Goal: Transaction & Acquisition: Purchase product/service

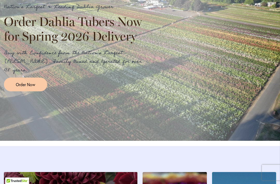
scroll to position [616, 0]
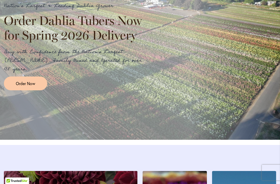
click at [32, 84] on span "Order Now" at bounding box center [25, 83] width 19 height 6
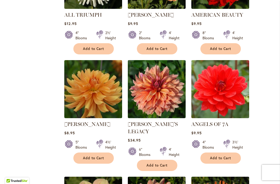
scroll to position [424, 0]
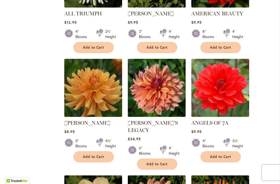
click at [242, 37] on div "4' Height" at bounding box center [238, 34] width 11 height 10
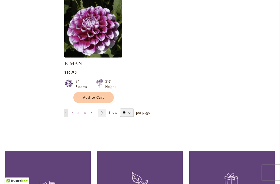
scroll to position [709, 0]
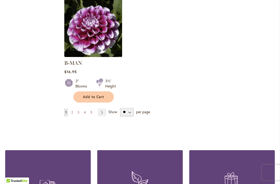
click at [74, 108] on link "Page 2" at bounding box center [72, 112] width 4 height 8
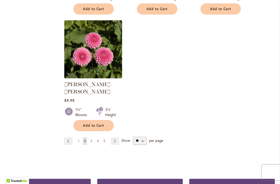
scroll to position [681, 0]
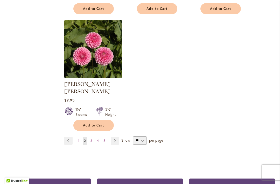
click at [93, 137] on link "Page 3" at bounding box center [91, 141] width 4 height 8
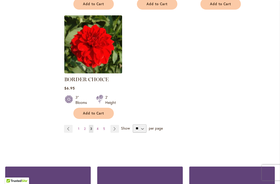
scroll to position [686, 0]
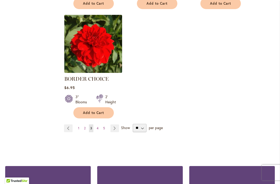
click at [101, 125] on ul "Page Previous Page 1 Page 2 You're currently reading page 3 Page 4 Page 5 Page …" at bounding box center [92, 128] width 57 height 8
click at [102, 126] on link "Page 5" at bounding box center [104, 128] width 4 height 8
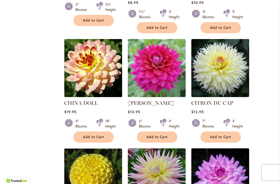
scroll to position [451, 0]
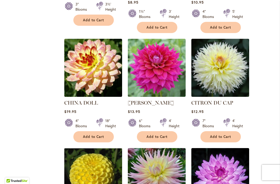
click at [256, 24] on ol "CHARMED $24.95 4" Blooms 3' Height Add to Cart" at bounding box center [169, 36] width 211 height 664
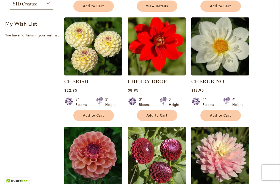
scroll to position [247, 0]
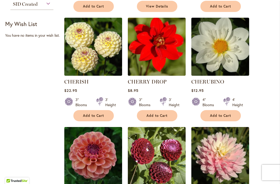
click at [97, 58] on img at bounding box center [93, 47] width 58 height 58
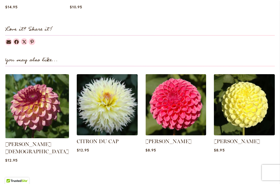
scroll to position [631, 0]
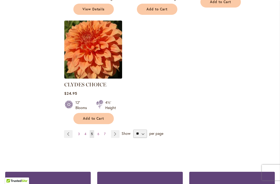
scroll to position [696, 0]
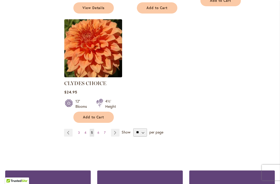
click at [99, 129] on link "Page 6" at bounding box center [98, 133] width 4 height 8
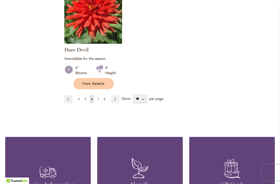
scroll to position [736, 0]
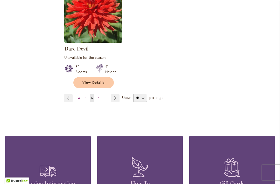
click at [83, 94] on link "Page 5" at bounding box center [85, 98] width 4 height 8
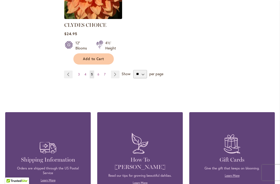
scroll to position [754, 0]
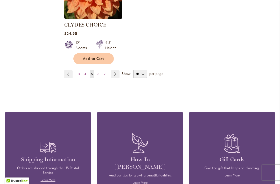
click at [99, 70] on link "Page 6" at bounding box center [98, 74] width 4 height 8
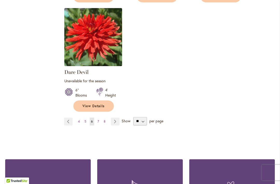
scroll to position [717, 0]
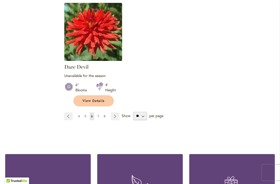
click at [103, 112] on link "Page 8" at bounding box center [105, 116] width 4 height 8
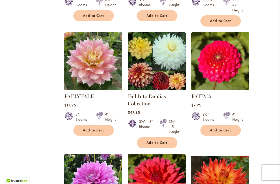
scroll to position [456, 0]
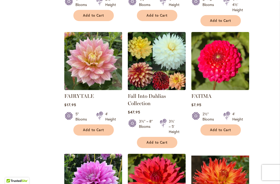
click at [227, 59] on img at bounding box center [221, 61] width 58 height 58
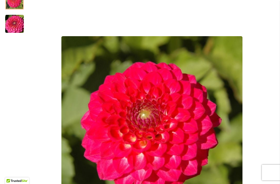
scroll to position [106, 0]
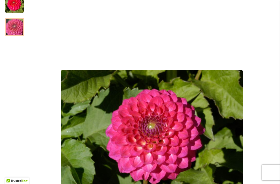
click at [18, 26] on img "FATIMA" at bounding box center [14, 27] width 37 height 25
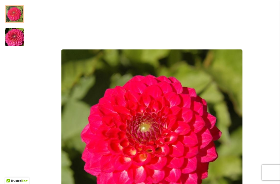
scroll to position [96, 0]
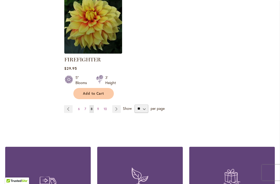
scroll to position [731, 0]
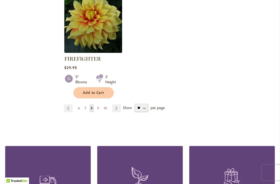
click at [87, 105] on link "Page 7" at bounding box center [85, 108] width 4 height 8
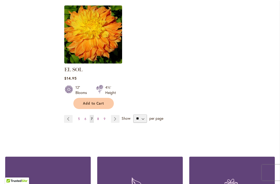
scroll to position [703, 0]
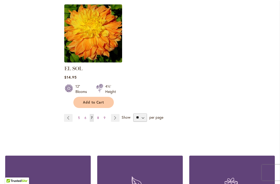
click at [118, 114] on link "Page Next" at bounding box center [115, 118] width 9 height 8
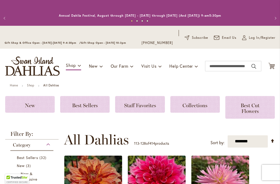
click at [212, 52] on div "Toggle Nav Shop Dahlia Tubers Collections Fresh Cut Dahlias Gardening Supplies …" at bounding box center [140, 66] width 280 height 35
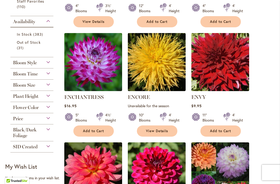
scroll to position [231, 0]
click at [217, 33] on img at bounding box center [221, 62] width 58 height 58
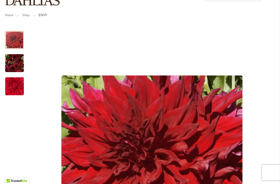
scroll to position [70, 0]
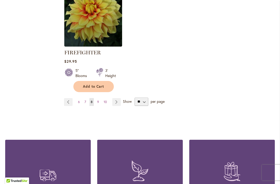
scroll to position [737, 0]
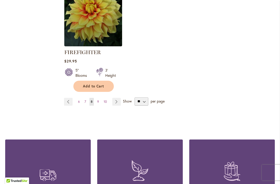
click at [118, 100] on link "Page Next" at bounding box center [116, 102] width 9 height 8
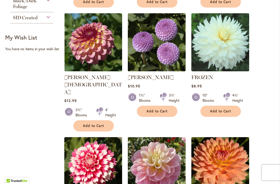
scroll to position [361, 0]
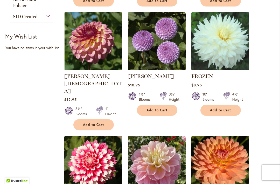
click at [160, 111] on span "Add to Cart" at bounding box center [157, 110] width 21 height 4
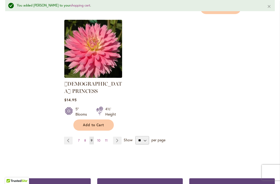
scroll to position [725, 0]
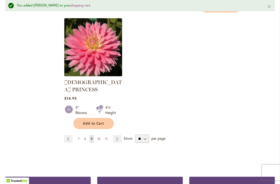
click at [120, 135] on link "Page Next" at bounding box center [117, 139] width 9 height 8
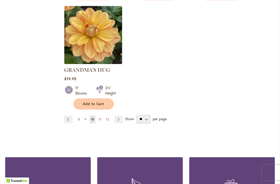
scroll to position [704, 0]
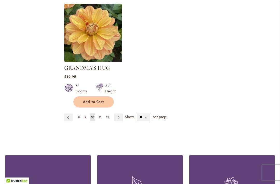
click at [123, 113] on link "Page Next" at bounding box center [119, 117] width 9 height 8
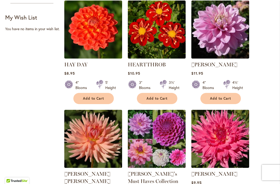
scroll to position [380, 0]
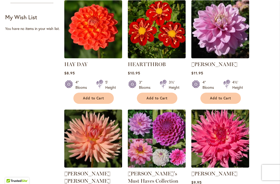
click at [102, 26] on img at bounding box center [93, 29] width 58 height 58
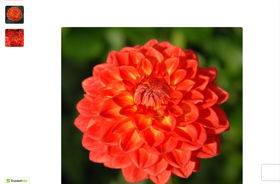
scroll to position [121, 0]
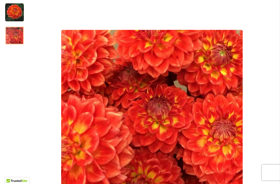
click at [17, 14] on img "HAY DAY" at bounding box center [14, 12] width 19 height 19
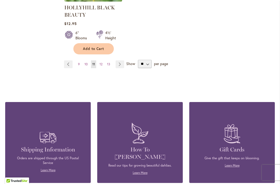
scroll to position [776, 0]
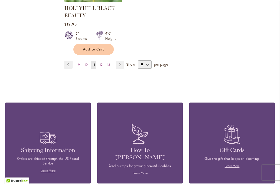
click at [124, 64] on link "Page Next" at bounding box center [120, 65] width 9 height 8
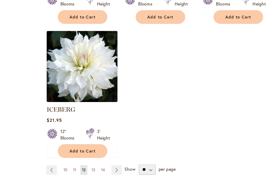
scroll to position [682, 0]
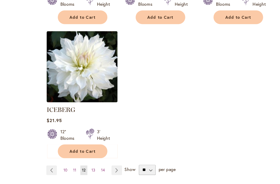
click at [117, 135] on link "Page Next" at bounding box center [121, 139] width 9 height 8
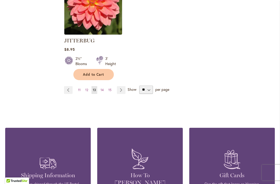
scroll to position [744, 0]
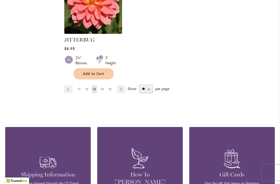
click at [123, 85] on link "Page Next" at bounding box center [121, 89] width 9 height 8
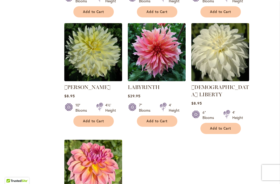
scroll to position [569, 0]
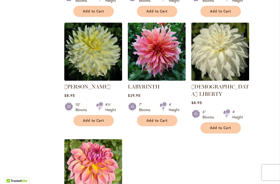
click at [163, 54] on img at bounding box center [157, 52] width 58 height 58
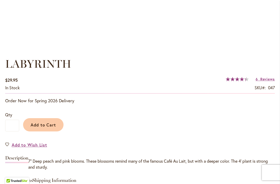
scroll to position [333, 0]
click at [45, 123] on span "Add to Cart" at bounding box center [44, 124] width 26 height 5
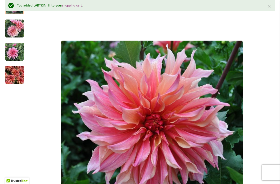
scroll to position [118, 0]
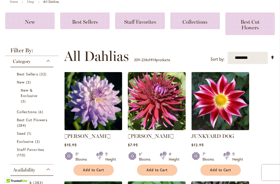
scroll to position [84, 0]
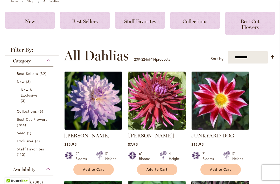
click at [98, 107] on img at bounding box center [93, 100] width 58 height 58
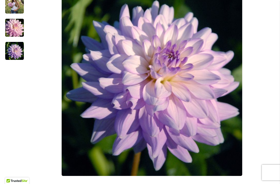
scroll to position [152, 0]
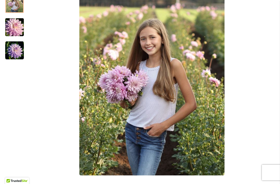
click at [16, 7] on img "JORDAN NICOLE" at bounding box center [14, 3] width 19 height 23
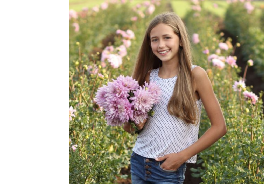
scroll to position [151, 0]
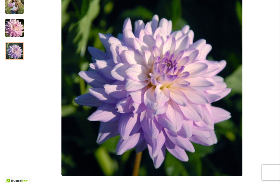
click at [21, 53] on img "JORDAN NICOLE" at bounding box center [14, 51] width 19 height 19
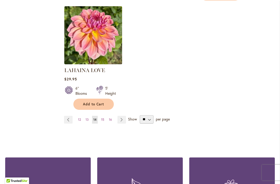
scroll to position [703, 0]
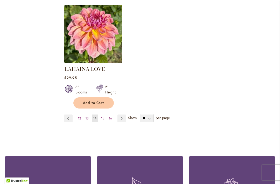
click at [125, 114] on link "Page Next" at bounding box center [122, 118] width 9 height 8
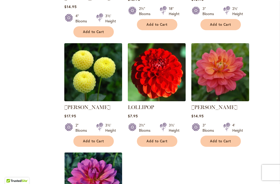
scroll to position [563, 0]
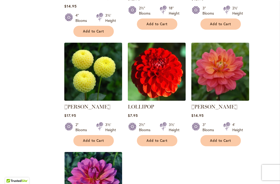
click at [94, 138] on span "Add to Cart" at bounding box center [93, 140] width 21 height 4
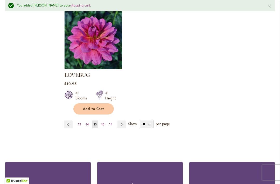
scroll to position [719, 0]
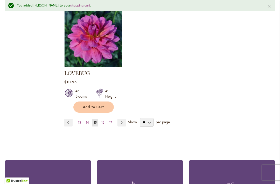
click at [125, 118] on link "Page Next" at bounding box center [122, 122] width 9 height 8
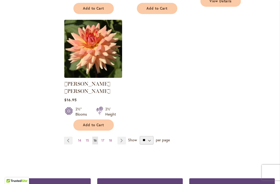
scroll to position [702, 0]
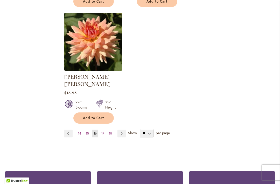
click at [125, 129] on link "Page Next" at bounding box center [122, 133] width 9 height 8
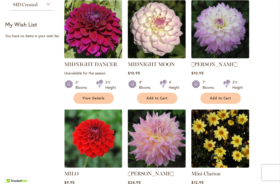
scroll to position [374, 0]
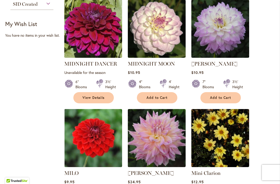
click at [228, 31] on img at bounding box center [221, 29] width 58 height 58
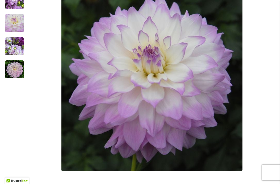
scroll to position [159, 0]
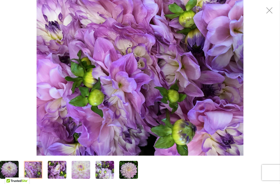
click at [34, 165] on img "MIKAYLA MIRANDA" at bounding box center [33, 170] width 37 height 28
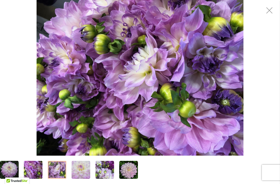
click at [56, 168] on img "MIKAYLA MIRANDA" at bounding box center [56, 170] width 37 height 28
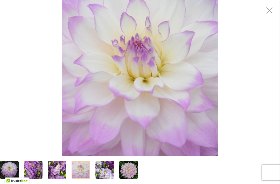
click at [83, 166] on img "MIKAYLA MIRANDA" at bounding box center [81, 169] width 19 height 19
click at [104, 170] on img "MIKAYLA MIRANDA" at bounding box center [105, 169] width 19 height 19
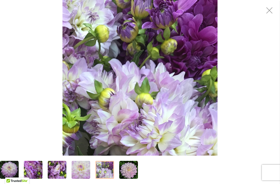
click at [132, 168] on img "MIKAYLA MIRANDA" at bounding box center [128, 169] width 19 height 19
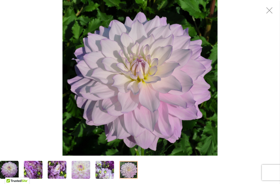
click at [31, 166] on img "MIKAYLA MIRANDA" at bounding box center [33, 170] width 37 height 28
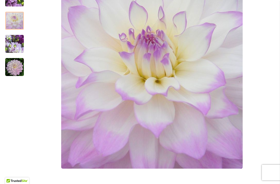
click at [267, 15] on div "Product Images" at bounding box center [152, 77] width 246 height 281
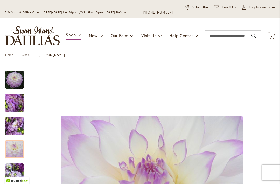
scroll to position [27, 0]
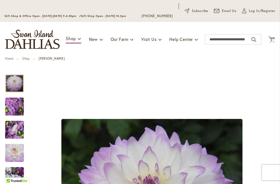
click at [19, 84] on img "MIKAYLA MIRANDA" at bounding box center [14, 83] width 19 height 19
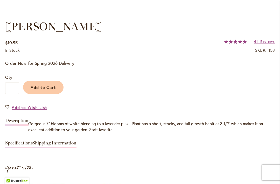
scroll to position [371, 0]
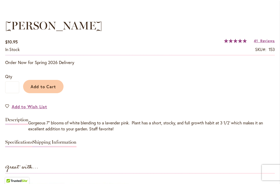
click at [49, 90] on button "Add to Cart" at bounding box center [43, 86] width 41 height 13
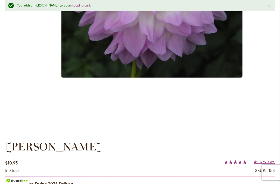
scroll to position [263, 0]
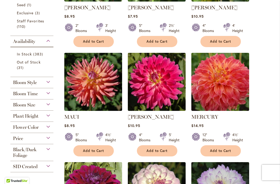
scroll to position [226, 0]
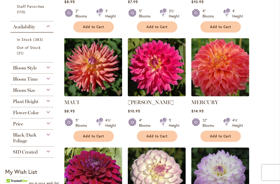
click at [171, 50] on img at bounding box center [157, 67] width 58 height 58
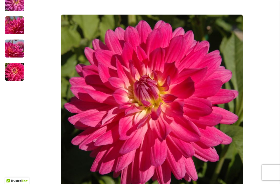
scroll to position [131, 0]
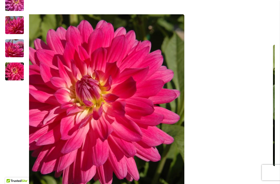
click at [22, 47] on img "MELISSA M" at bounding box center [14, 48] width 37 height 25
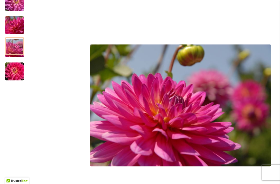
click at [20, 27] on img "MELISSA M" at bounding box center [14, 25] width 37 height 25
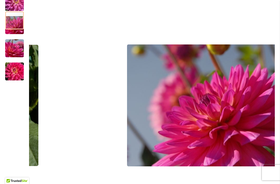
click at [18, 6] on img "MELISSA M" at bounding box center [14, 2] width 37 height 25
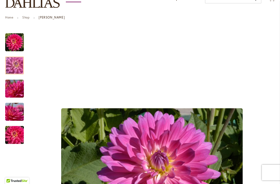
scroll to position [67, 0]
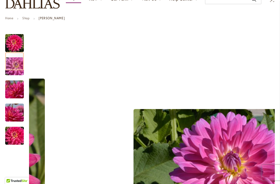
click at [18, 42] on img "MELISSA M" at bounding box center [14, 43] width 19 height 19
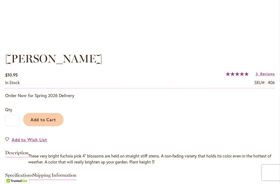
scroll to position [338, 0]
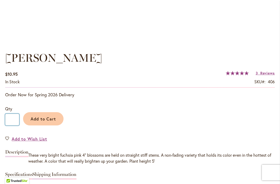
click at [15, 119] on input "*" at bounding box center [12, 119] width 14 height 12
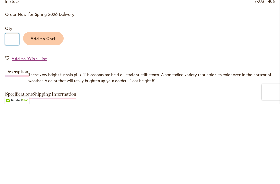
type input "*"
click at [45, 116] on span "Add to Cart" at bounding box center [44, 118] width 26 height 5
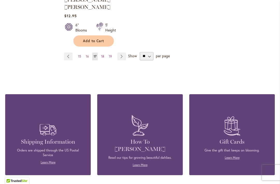
scroll to position [773, 0]
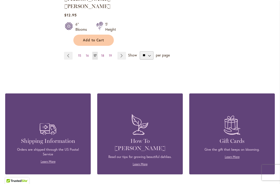
click at [122, 52] on link "Page Next" at bounding box center [122, 56] width 9 height 8
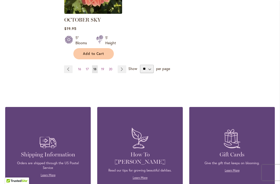
scroll to position [752, 0]
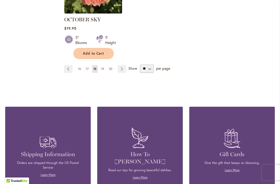
click at [129, 65] on span "Show" at bounding box center [133, 67] width 9 height 5
click at [140, 64] on select "** ** ** **" at bounding box center [147, 68] width 14 height 8
click at [123, 65] on link "Page Next" at bounding box center [122, 69] width 9 height 8
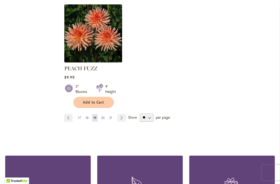
scroll to position [711, 0]
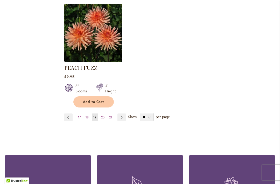
click at [125, 113] on link "Page Next" at bounding box center [122, 117] width 9 height 8
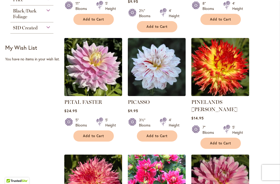
scroll to position [351, 0]
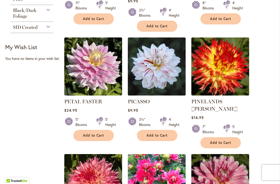
click at [158, 133] on span "Add to Cart" at bounding box center [157, 135] width 21 height 4
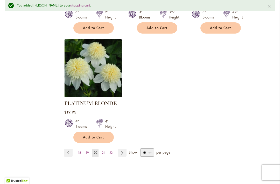
scroll to position [704, 0]
click at [98, 134] on span "Add to Cart" at bounding box center [93, 136] width 21 height 4
click at [125, 148] on link "Page Next" at bounding box center [122, 152] width 9 height 8
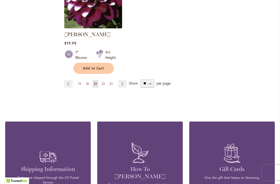
scroll to position [738, 0]
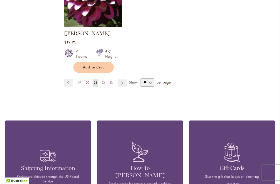
click at [126, 83] on link "Page Next" at bounding box center [122, 83] width 9 height 8
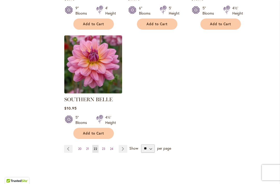
scroll to position [672, 0]
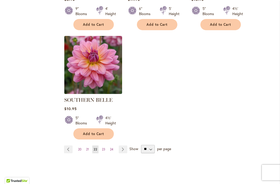
click at [124, 145] on link "Page Next" at bounding box center [123, 149] width 9 height 8
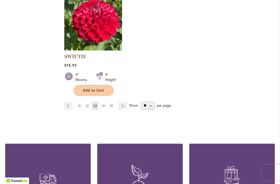
scroll to position [716, 0]
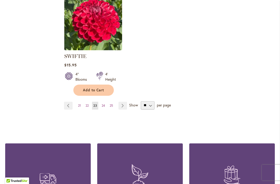
click at [125, 105] on link "Page Next" at bounding box center [123, 106] width 9 height 8
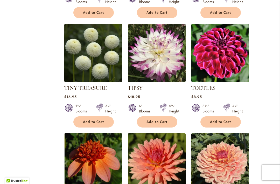
scroll to position [470, 0]
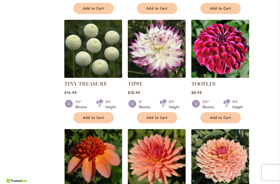
click at [100, 48] on img at bounding box center [93, 49] width 58 height 58
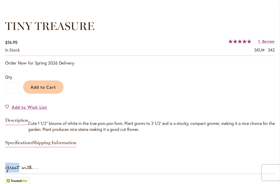
scroll to position [374, 0]
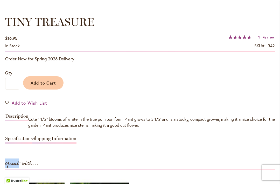
click at [45, 81] on span "Add to Cart" at bounding box center [44, 82] width 26 height 5
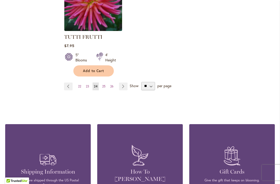
scroll to position [735, 0]
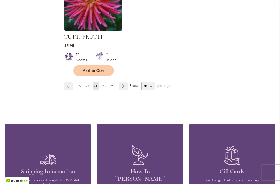
click at [125, 82] on link "Page Next" at bounding box center [123, 86] width 9 height 8
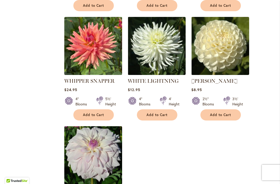
scroll to position [580, 0]
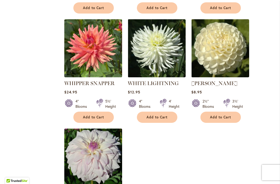
click at [222, 115] on span "Add to Cart" at bounding box center [220, 117] width 21 height 4
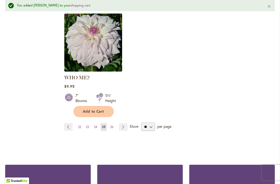
scroll to position [712, 0]
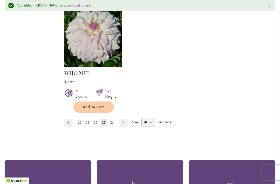
click at [126, 118] on link "Page Next" at bounding box center [123, 122] width 9 height 8
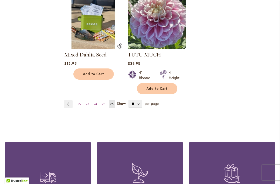
scroll to position [607, 0]
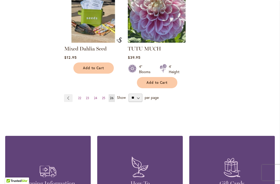
click at [68, 94] on link "Page Previous" at bounding box center [68, 98] width 9 height 8
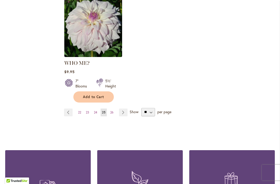
scroll to position [709, 0]
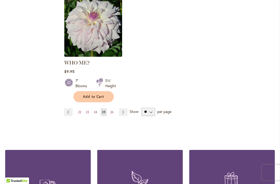
click at [100, 108] on ul "Page Previous Page 22 Page 23 Page 24 You're currently reading page 25 Page 26 …" at bounding box center [97, 112] width 66 height 8
click at [67, 108] on link "Page Previous" at bounding box center [68, 112] width 9 height 8
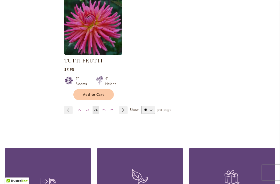
scroll to position [723, 0]
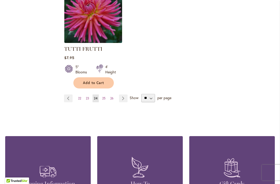
click at [91, 94] on link "Page 23" at bounding box center [88, 98] width 6 height 8
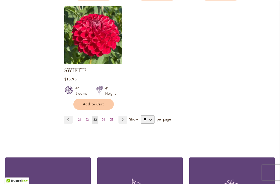
scroll to position [702, 0]
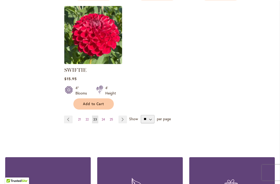
click at [89, 118] on span "22" at bounding box center [87, 119] width 3 height 4
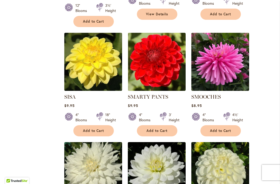
scroll to position [458, 0]
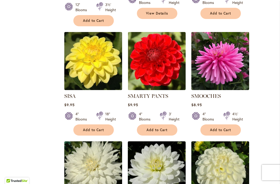
click at [249, 32] on img at bounding box center [221, 61] width 58 height 58
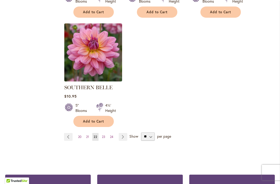
scroll to position [685, 0]
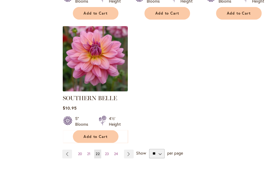
click at [64, 132] on link "Page Previous" at bounding box center [68, 136] width 9 height 8
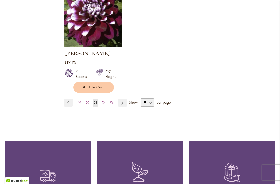
scroll to position [719, 0]
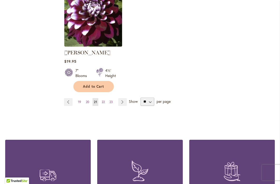
click at [88, 99] on link "Page 20" at bounding box center [88, 102] width 6 height 8
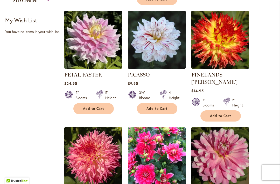
scroll to position [378, 0]
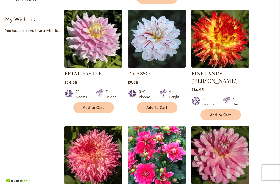
click at [166, 33] on img at bounding box center [157, 39] width 58 height 58
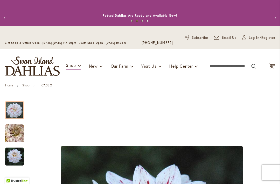
click at [275, 66] on icon "Cart .cls-1 { fill: #231f20; }" at bounding box center [272, 66] width 6 height 6
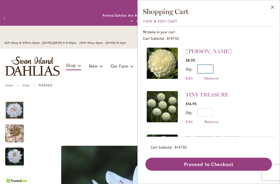
click at [212, 68] on input "*" at bounding box center [206, 69] width 16 height 8
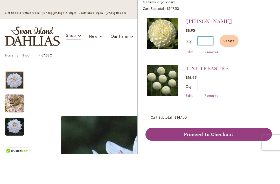
type input "*"
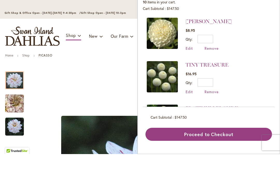
click at [216, 76] on span "Remove" at bounding box center [212, 78] width 14 height 5
type input "*"
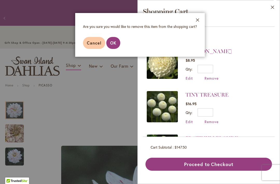
click at [117, 41] on button "OK" at bounding box center [113, 43] width 14 height 12
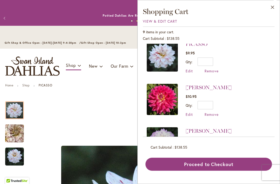
scroll to position [95, 0]
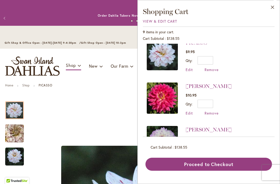
click at [275, 5] on button "Close" at bounding box center [273, 8] width 14 height 16
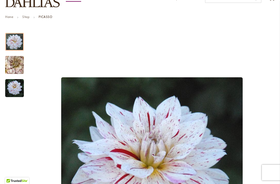
scroll to position [39, 0]
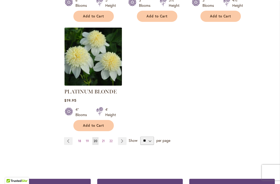
scroll to position [703, 0]
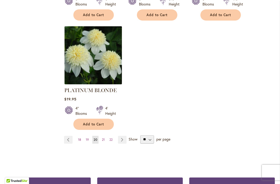
click at [70, 136] on link "Page Previous" at bounding box center [68, 140] width 9 height 8
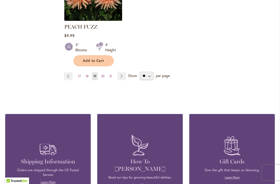
scroll to position [752, 0]
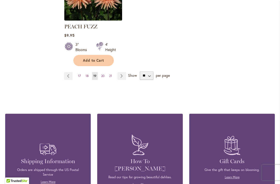
click at [90, 72] on link "Page 18" at bounding box center [87, 76] width 6 height 8
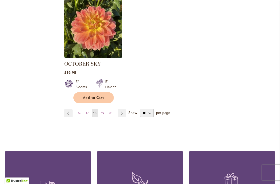
scroll to position [709, 0]
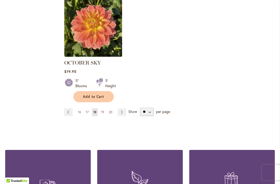
click at [90, 108] on link "Page 17" at bounding box center [87, 112] width 5 height 8
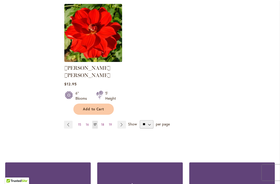
scroll to position [704, 0]
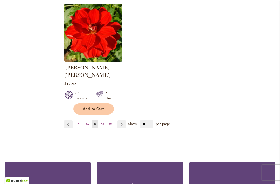
click at [90, 120] on link "Page 16" at bounding box center [88, 124] width 6 height 8
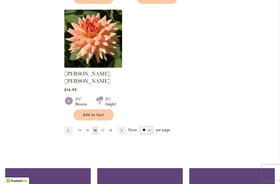
scroll to position [713, 0]
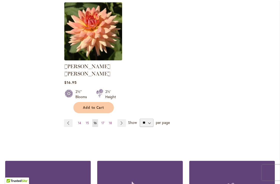
click at [90, 119] on link "Page 15" at bounding box center [88, 123] width 6 height 8
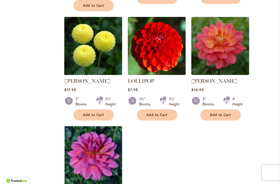
scroll to position [589, 0]
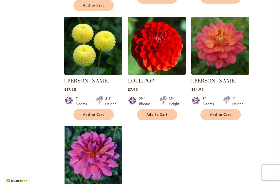
click at [96, 112] on span "Add to Cart" at bounding box center [93, 114] width 21 height 4
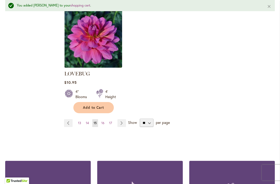
scroll to position [719, 0]
click at [90, 119] on link "Page 14" at bounding box center [88, 123] width 6 height 8
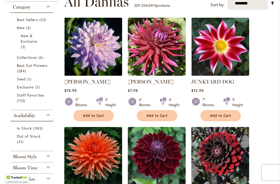
scroll to position [138, 0]
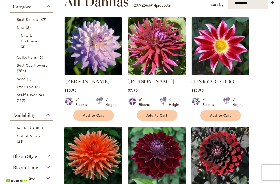
click at [102, 45] on img at bounding box center [93, 46] width 58 height 58
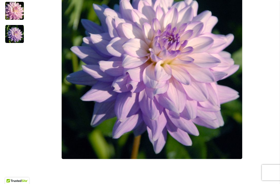
scroll to position [169, 0]
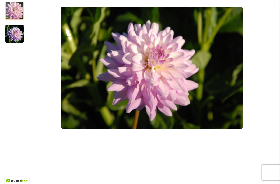
click at [17, 35] on img "JORDAN NICOLE" at bounding box center [14, 33] width 19 height 19
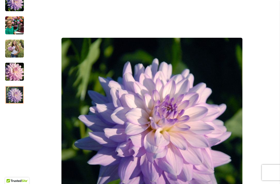
scroll to position [105, 0]
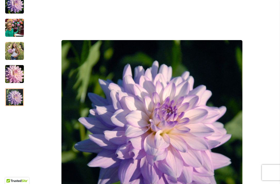
click at [20, 49] on img "JORDAN NICOLE" at bounding box center [14, 50] width 19 height 23
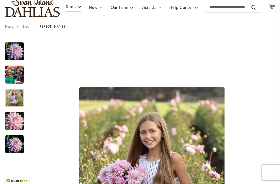
scroll to position [61, 0]
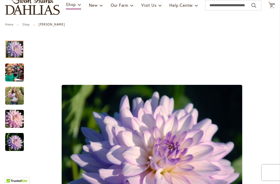
click at [18, 50] on img "JORDAN NICOLE" at bounding box center [14, 49] width 19 height 19
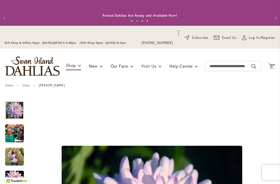
scroll to position [0, 0]
click at [274, 64] on icon "Cart .cls-1 { fill: #231f20; }" at bounding box center [272, 66] width 6 height 6
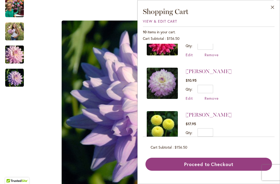
scroll to position [153, 0]
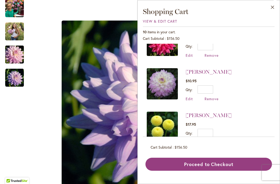
click at [272, 7] on button "Close" at bounding box center [273, 8] width 14 height 16
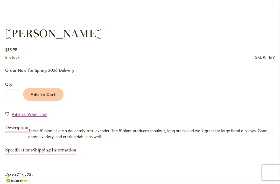
scroll to position [362, 0]
click at [48, 92] on span "Add to Cart" at bounding box center [44, 94] width 26 height 5
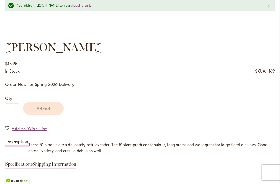
scroll to position [0, 0]
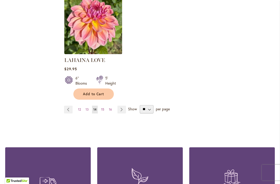
scroll to position [712, 0]
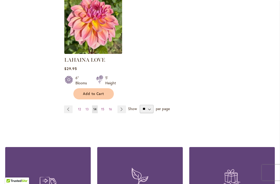
click at [89, 107] on span "13" at bounding box center [87, 109] width 3 height 4
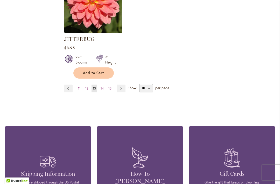
scroll to position [745, 0]
click at [87, 86] on span "12" at bounding box center [86, 88] width 3 height 4
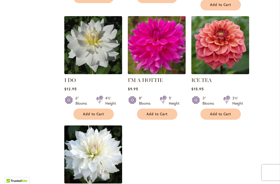
scroll to position [582, 0]
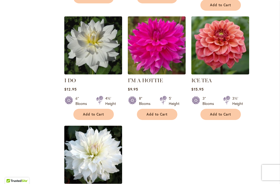
click at [97, 112] on span "Add to Cart" at bounding box center [93, 114] width 21 height 4
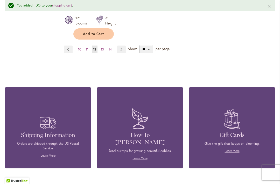
scroll to position [785, 0]
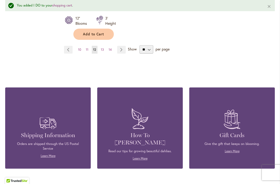
click at [89, 46] on link "Page 11" at bounding box center [87, 50] width 5 height 8
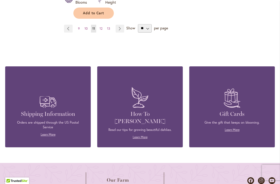
scroll to position [812, 0]
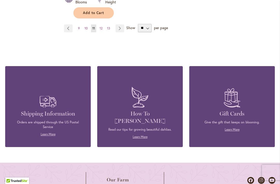
click at [88, 27] on link "Page 10" at bounding box center [86, 28] width 6 height 8
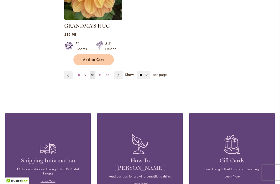
scroll to position [746, 0]
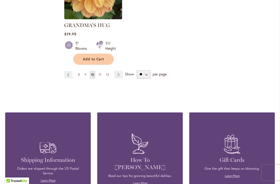
click at [86, 71] on link "Page 9" at bounding box center [85, 75] width 4 height 8
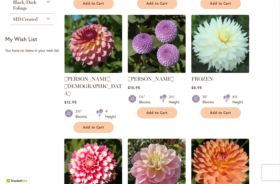
scroll to position [359, 0]
click at [159, 110] on button "Add to Cart" at bounding box center [157, 112] width 41 height 11
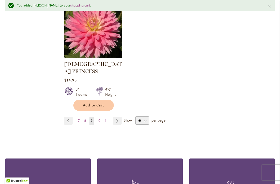
scroll to position [755, 0]
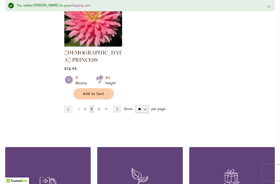
click at [87, 105] on link "Page 8" at bounding box center [85, 109] width 4 height 8
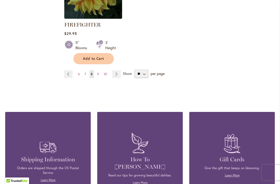
scroll to position [773, 0]
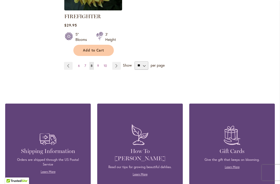
click at [87, 65] on link "Page 7" at bounding box center [85, 66] width 4 height 8
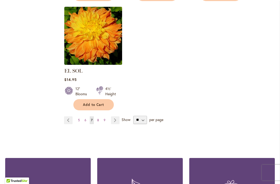
scroll to position [701, 0]
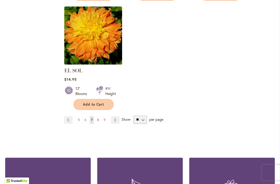
click at [88, 116] on link "Page 6" at bounding box center [85, 120] width 4 height 8
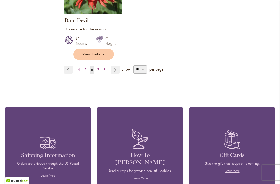
scroll to position [768, 0]
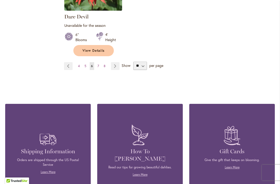
click at [87, 62] on link "Page 5" at bounding box center [85, 66] width 4 height 8
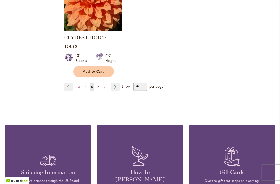
scroll to position [742, 0]
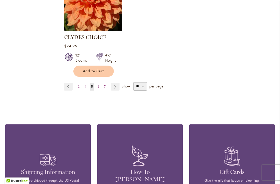
click at [86, 83] on link "Page 4" at bounding box center [85, 87] width 4 height 8
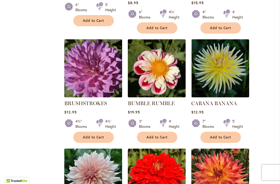
scroll to position [342, 0]
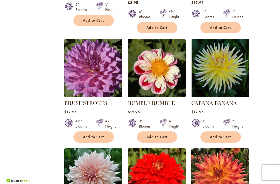
click at [161, 137] on span "Add to Cart" at bounding box center [157, 136] width 21 height 4
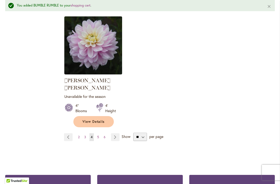
scroll to position [709, 0]
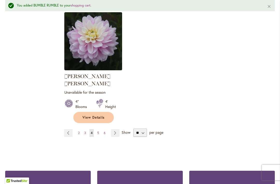
click at [87, 129] on link "Page 3" at bounding box center [85, 133] width 4 height 8
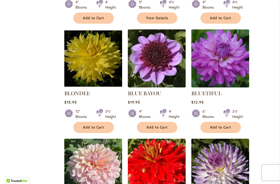
scroll to position [344, 0]
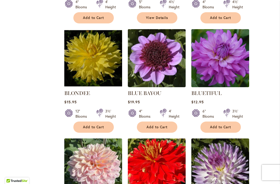
click at [238, 51] on img at bounding box center [221, 58] width 58 height 58
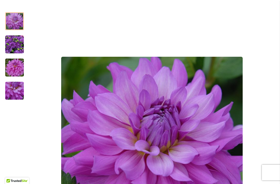
scroll to position [90, 0]
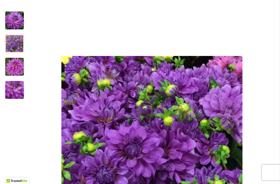
click at [19, 42] on img "Bluetiful" at bounding box center [14, 43] width 19 height 19
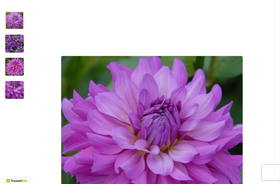
click at [16, 22] on img "Bluetiful" at bounding box center [14, 20] width 19 height 19
click at [16, 48] on img "Bluetiful" at bounding box center [14, 43] width 19 height 19
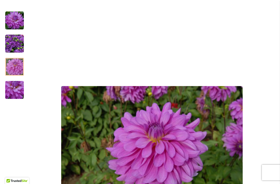
click at [19, 67] on img "Bluetiful" at bounding box center [14, 66] width 37 height 25
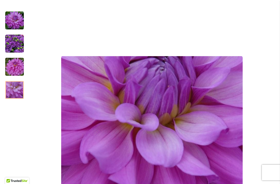
click at [23, 91] on img "Bluetiful" at bounding box center [14, 89] width 19 height 19
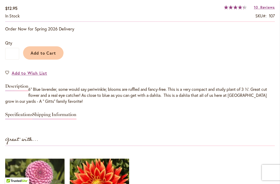
scroll to position [404, 0]
click at [47, 50] on span "Add to Cart" at bounding box center [44, 52] width 26 height 5
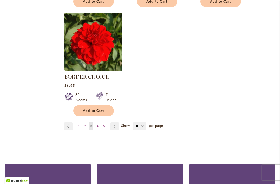
scroll to position [688, 0]
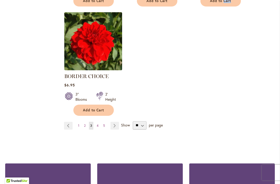
click at [89, 122] on ul "Page Previous Page 1 Page 2 You're currently reading page 3 Page 4 Page 5 Page …" at bounding box center [92, 126] width 57 height 8
click at [86, 122] on link "Page 2" at bounding box center [85, 126] width 4 height 8
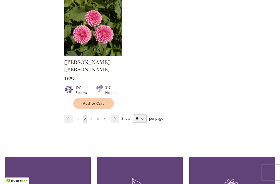
scroll to position [704, 0]
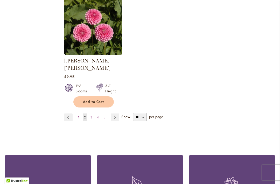
click at [79, 115] on span "1" at bounding box center [78, 117] width 1 height 4
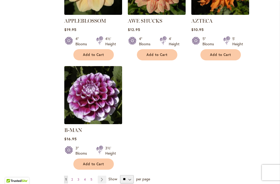
scroll to position [642, 0]
